Goal: Task Accomplishment & Management: Use online tool/utility

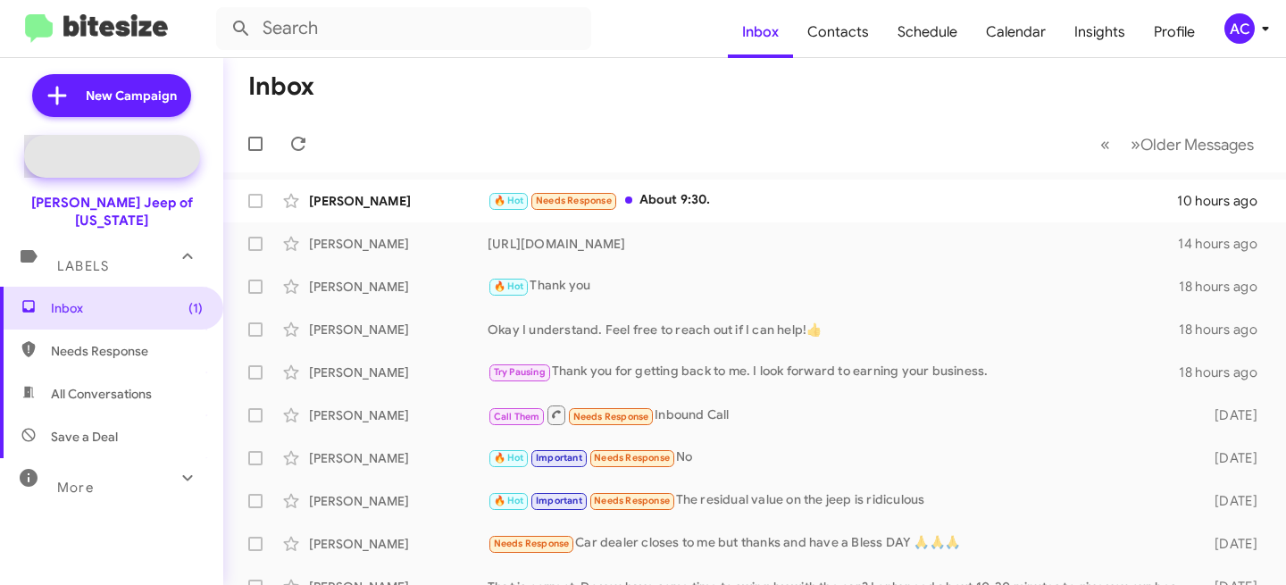
click at [124, 139] on span "Special Campaign" at bounding box center [112, 156] width 176 height 43
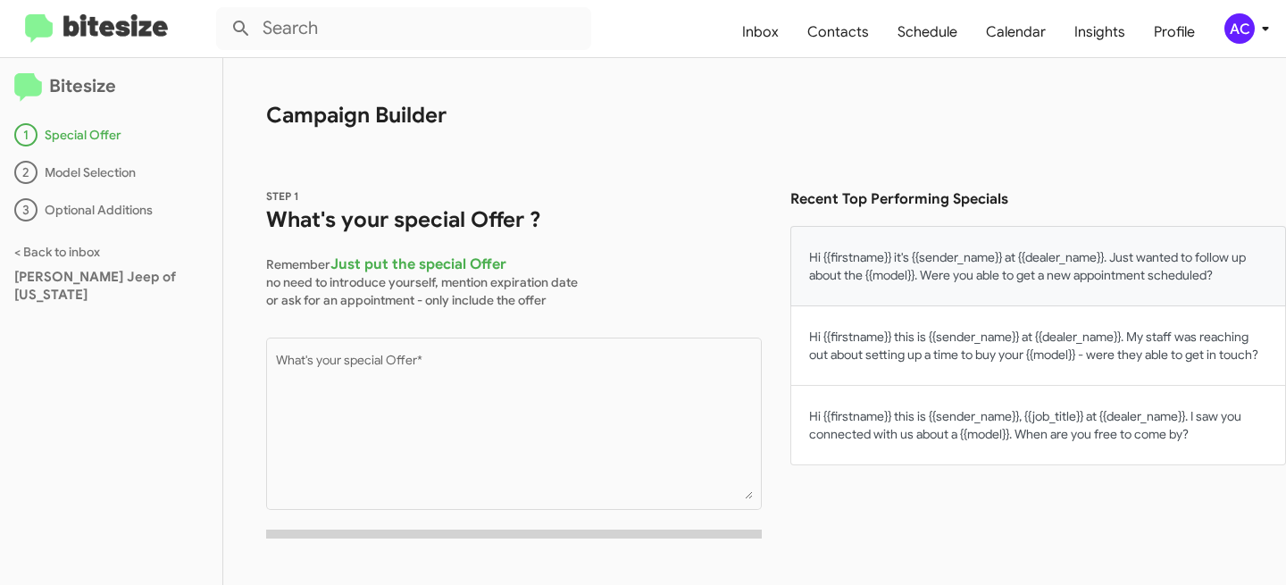
click at [909, 294] on button "Hi {{firstname}} it's {{sender_name}} at {{dealer_name}}. Just wanted to follow…" at bounding box center [1038, 266] width 496 height 80
type textarea "Hi {{firstname}} it's {{sender_name}} at {{dealer_name}}. Just wanted to follow…"
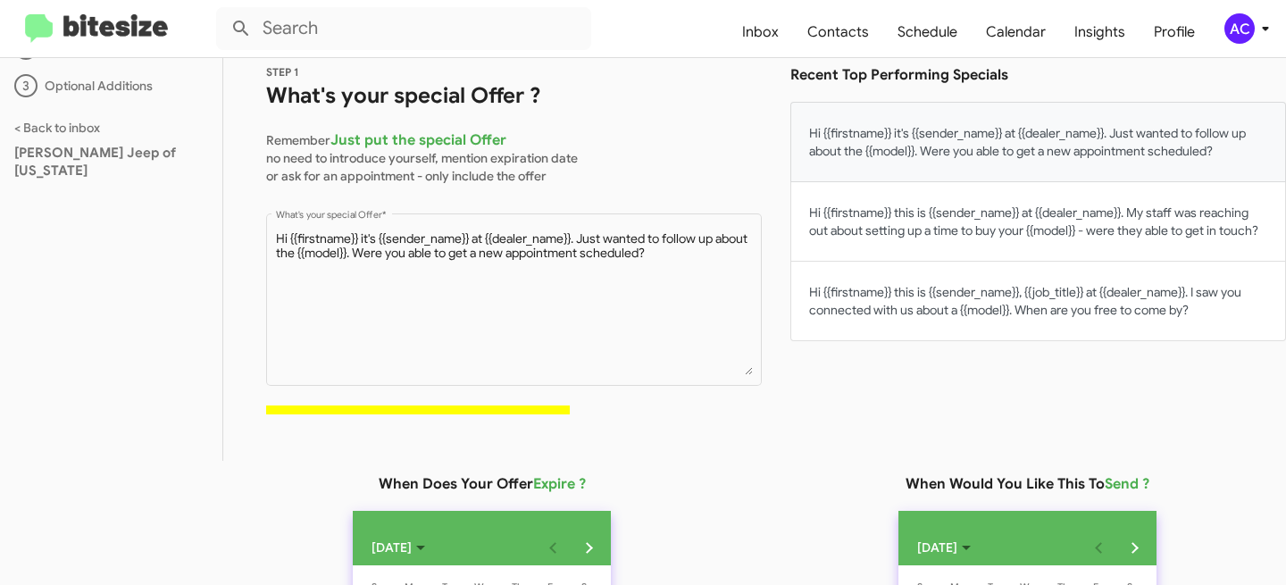
scroll to position [318, 0]
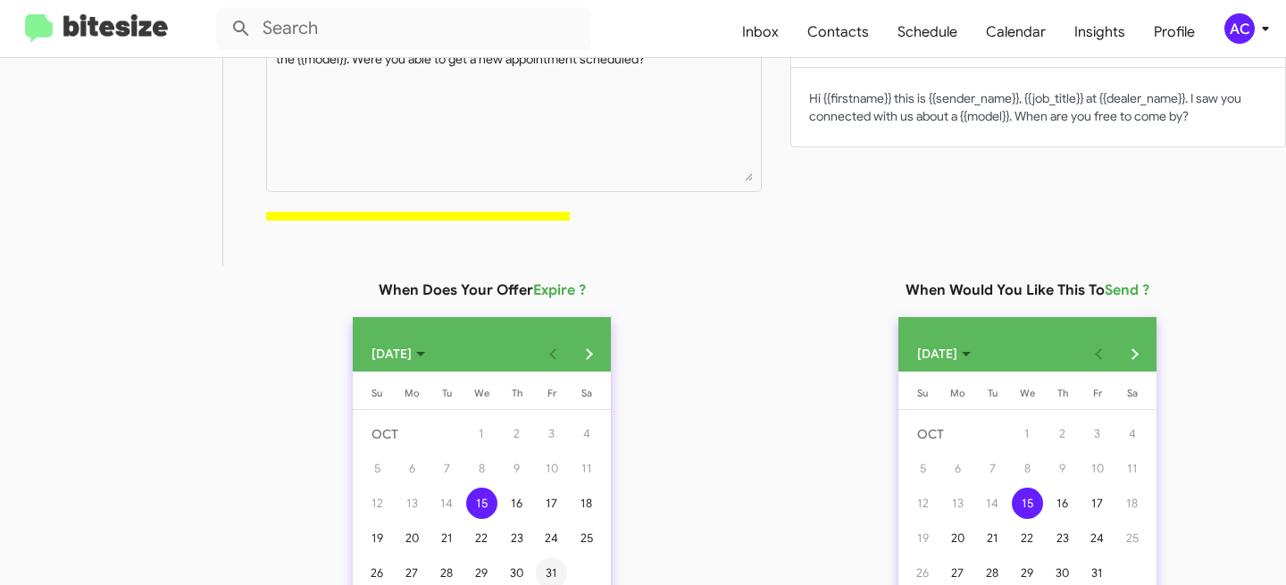
click at [551, 565] on div "31" at bounding box center [551, 572] width 31 height 31
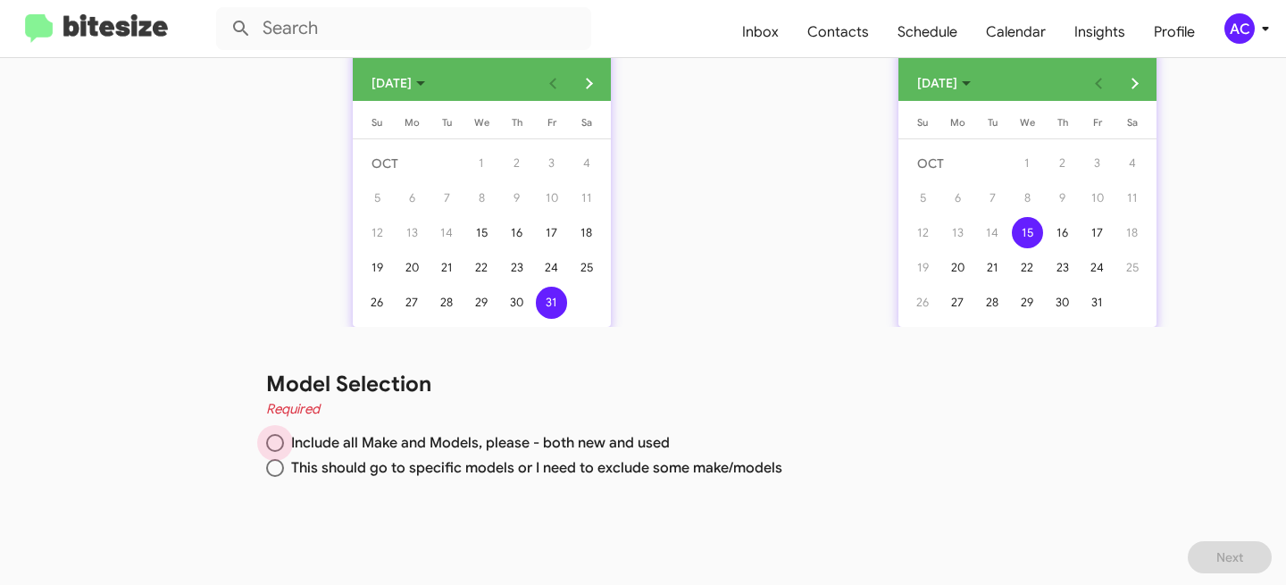
click at [412, 434] on span "Include all Make and Models, please - both new and used" at bounding box center [477, 443] width 386 height 18
click at [284, 434] on input "Include all Make and Models, please - both new and used" at bounding box center [275, 443] width 18 height 18
radio input "true"
click at [1216, 549] on span "Next" at bounding box center [1229, 557] width 27 height 32
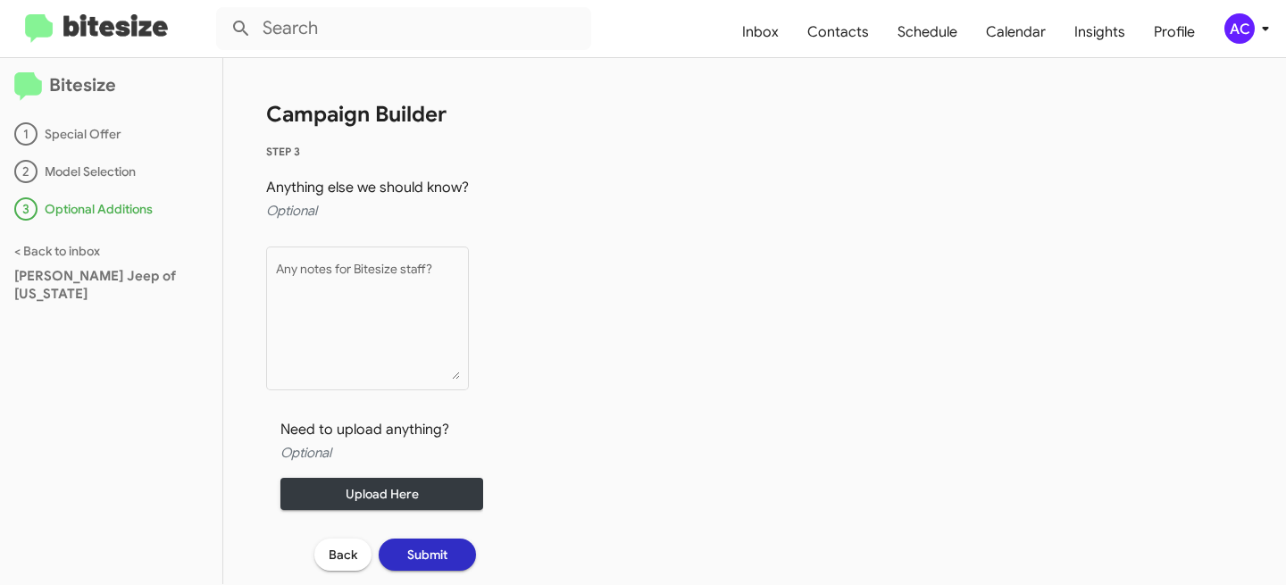
scroll to position [1, 0]
